Goal: Check status

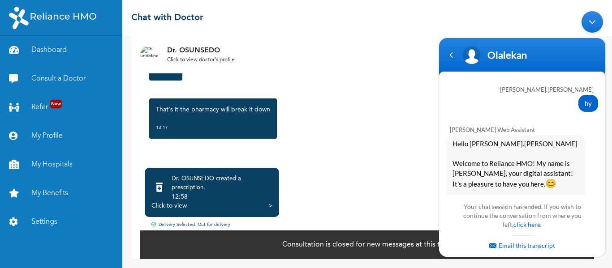
scroll to position [1264, 0]
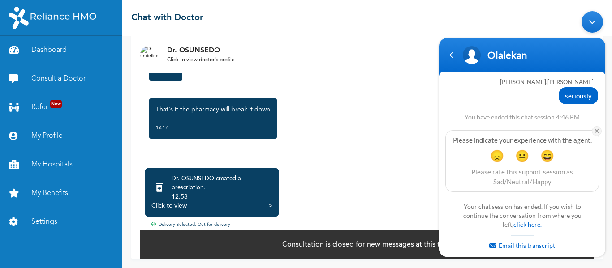
click at [593, 127] on em at bounding box center [597, 131] width 10 height 10
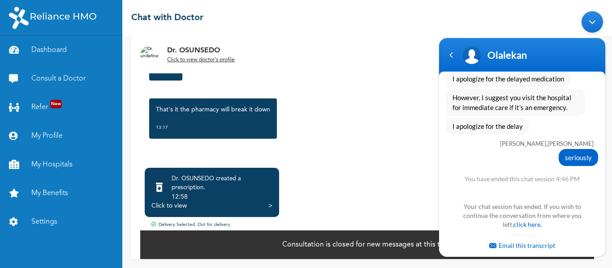
scroll to position [1202, 0]
click at [452, 59] on div "Navigation go back" at bounding box center [450, 54] width 13 height 13
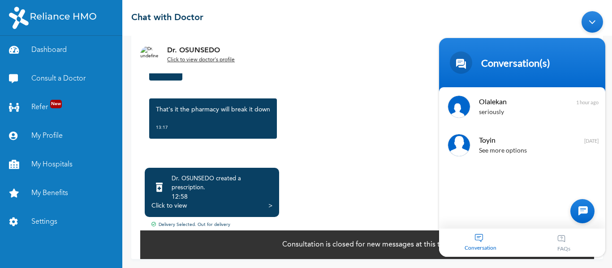
click at [361, 86] on div "[DATE] Good Day, what are the treatment for a mild discharge, before mild rash …" at bounding box center [367, 83] width 454 height 161
click at [572, 213] on div at bounding box center [582, 211] width 24 height 24
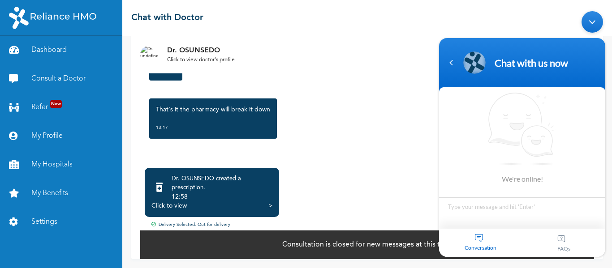
click at [393, 165] on div "Dr. OSUNSEDO created a prescription . 12:58 Click to view > Delivery Selected. …" at bounding box center [367, 210] width 454 height 95
click at [453, 62] on div "Navigation go back" at bounding box center [450, 62] width 13 height 13
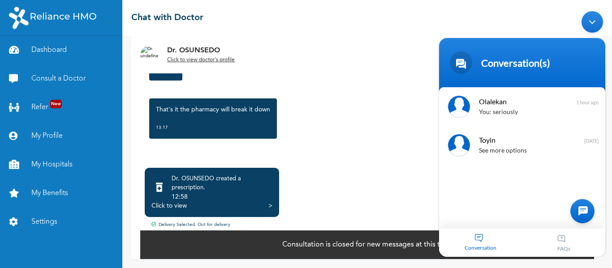
click at [371, 92] on div "[DATE] Good Day, what are the treatment for a mild discharge, before mild rash …" at bounding box center [367, 83] width 454 height 161
click at [349, 93] on div "[DATE] Good Day, what are the treatment for a mild discharge, before mild rash …" at bounding box center [367, 83] width 454 height 161
click at [592, 20] on div "Minimize live chat window" at bounding box center [591, 21] width 21 height 21
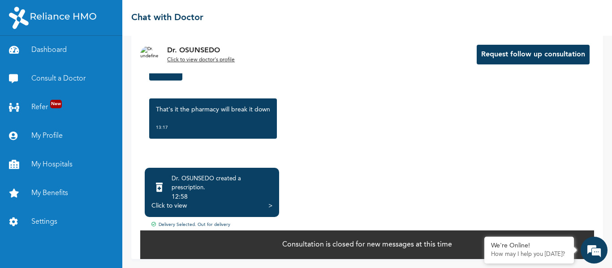
click at [271, 206] on div ">" at bounding box center [270, 206] width 4 height 9
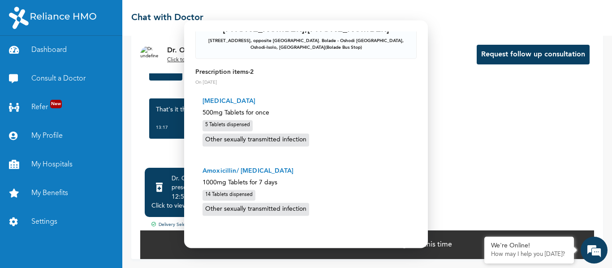
scroll to position [0, 0]
